Goal: Task Accomplishment & Management: Complete application form

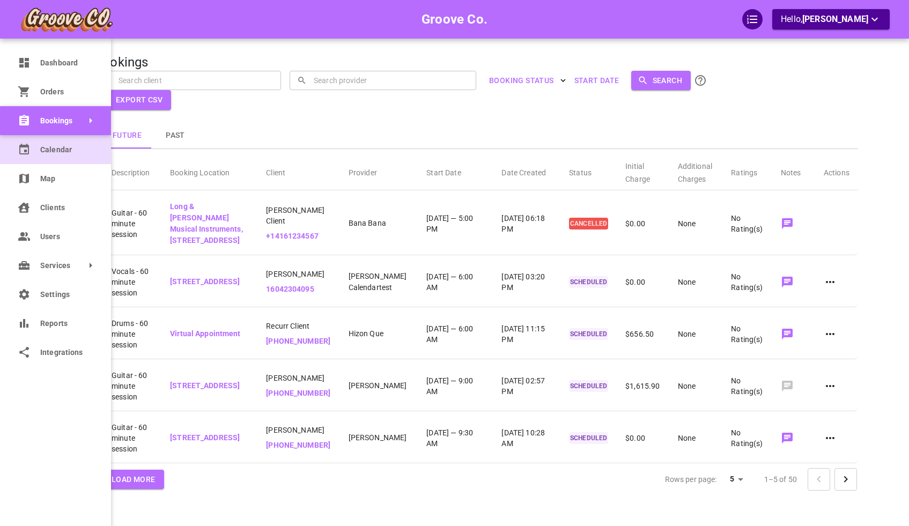
click at [27, 147] on icon at bounding box center [24, 149] width 13 height 13
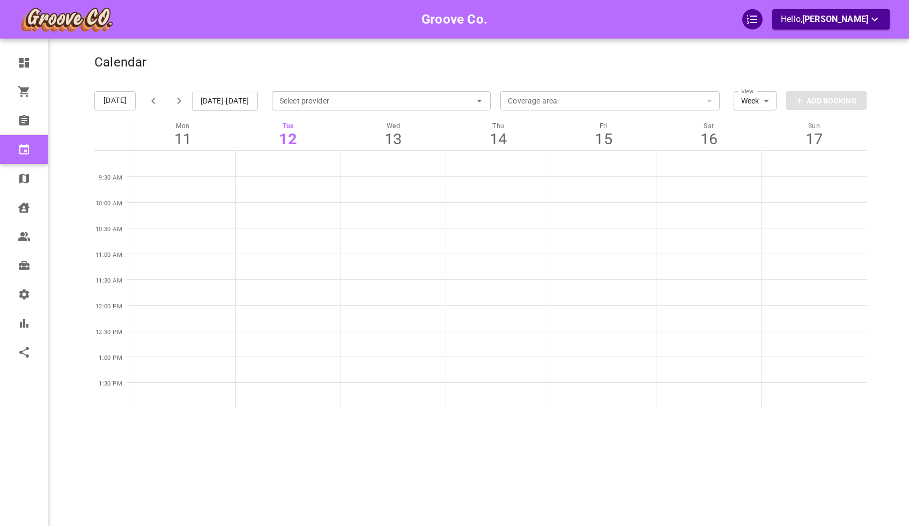
click at [388, 53] on div "Calendar Add Booking [DATE] [DATE]-[DATE] Select provider Select provider Cover…" at bounding box center [480, 279] width 772 height 526
click at [798, 99] on div "View Week Week View Add Booking" at bounding box center [800, 101] width 133 height 39
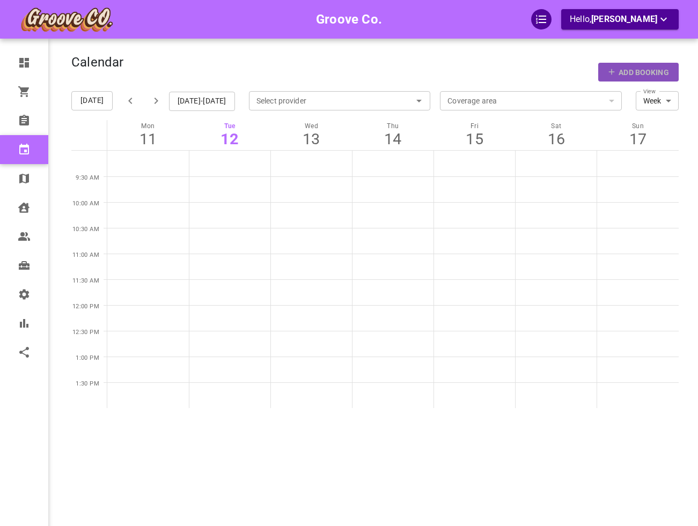
click at [663, 77] on p "Add Booking" at bounding box center [643, 72] width 50 height 11
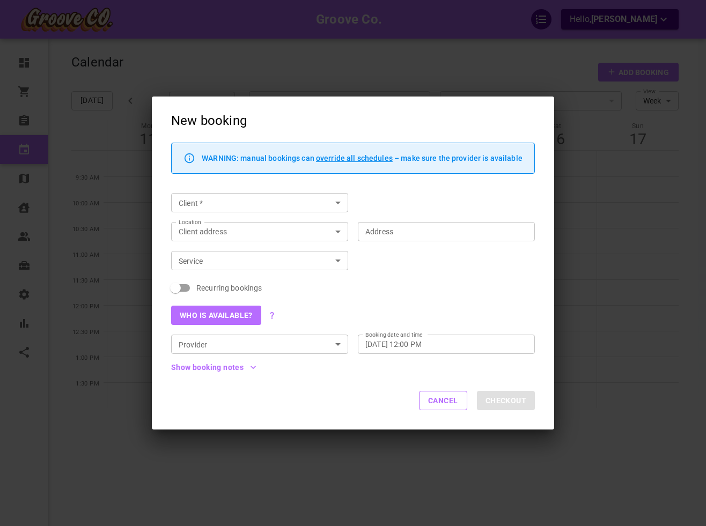
click at [614, 130] on div "New booking WARNING: manual bookings can override all schedules – make sure the…" at bounding box center [353, 263] width 706 height 526
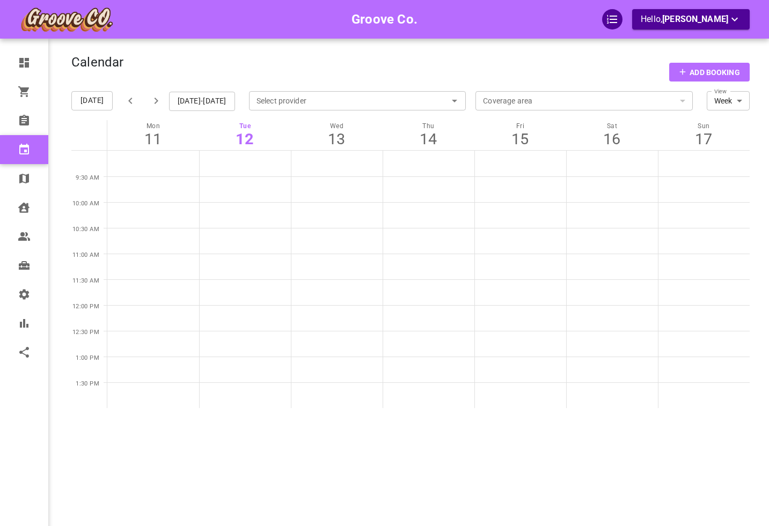
click at [520, 98] on div "​" at bounding box center [583, 100] width 217 height 11
click at [554, 92] on div "​ Coverage area" at bounding box center [583, 100] width 217 height 19
click at [557, 99] on div "​" at bounding box center [583, 100] width 217 height 11
click at [441, 95] on input "Select provider" at bounding box center [357, 101] width 217 height 24
click at [486, 73] on div "Calendar Add Booking" at bounding box center [410, 68] width 678 height 27
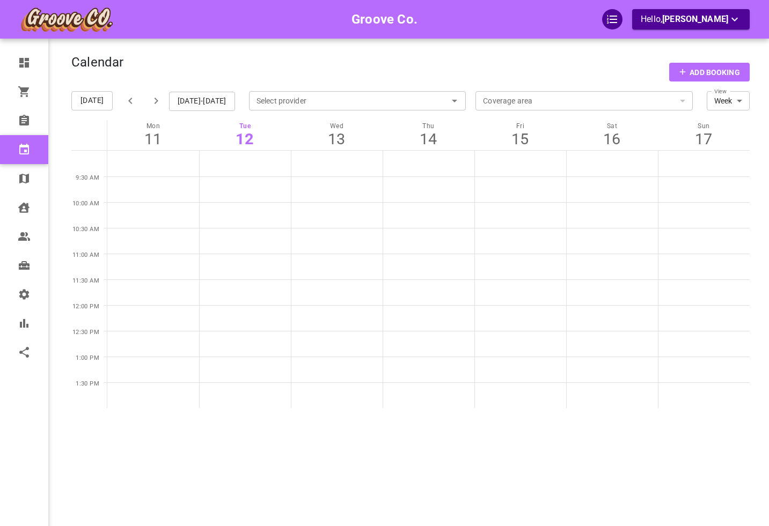
click at [157, 46] on div "Calendar Add Booking [DATE] [DATE]-[DATE] Select provider Select provider Cover…" at bounding box center [410, 279] width 678 height 526
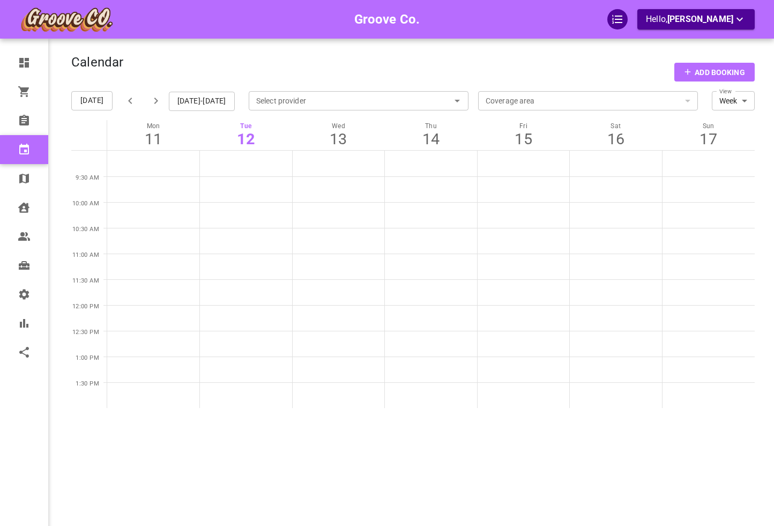
click at [683, 75] on div "Calendar Add Booking" at bounding box center [413, 68] width 684 height 27
click at [586, 49] on div "Calendar Add Booking [DATE] [DATE]-[DATE] Select provider Select provider Cover…" at bounding box center [413, 279] width 684 height 526
